Goal: Information Seeking & Learning: Find specific fact

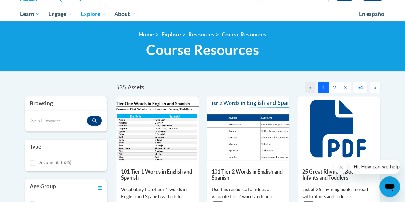
scroll to position [42, 0]
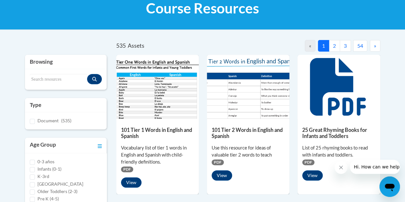
scroll to position [102, 0]
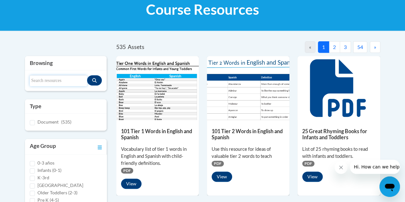
click at [67, 82] on input "Search resources" at bounding box center [58, 80] width 57 height 11
type input "writing"
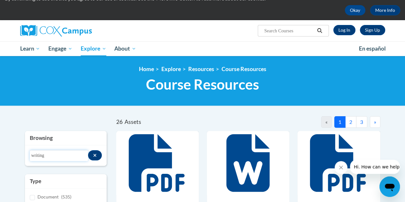
scroll to position [0, 0]
